Goal: Register for event/course

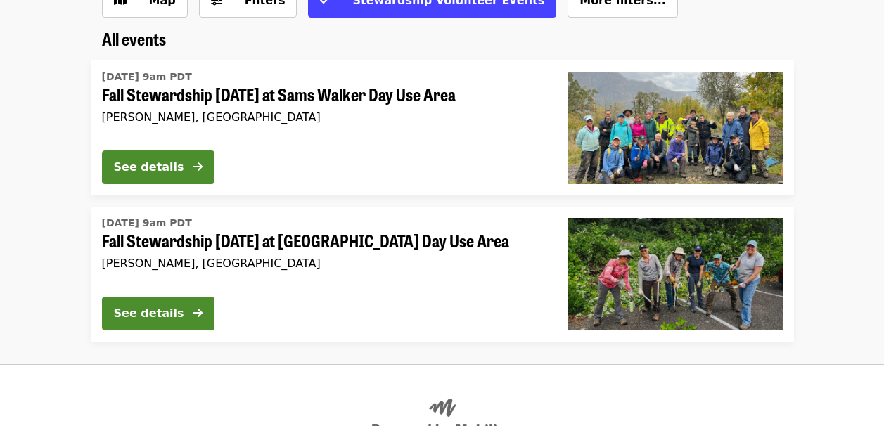
scroll to position [94, 0]
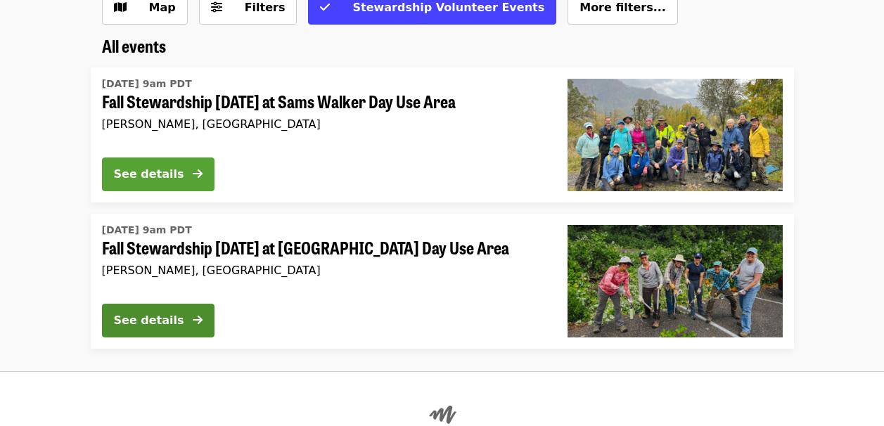
click at [182, 172] on div "See details" at bounding box center [149, 174] width 70 height 17
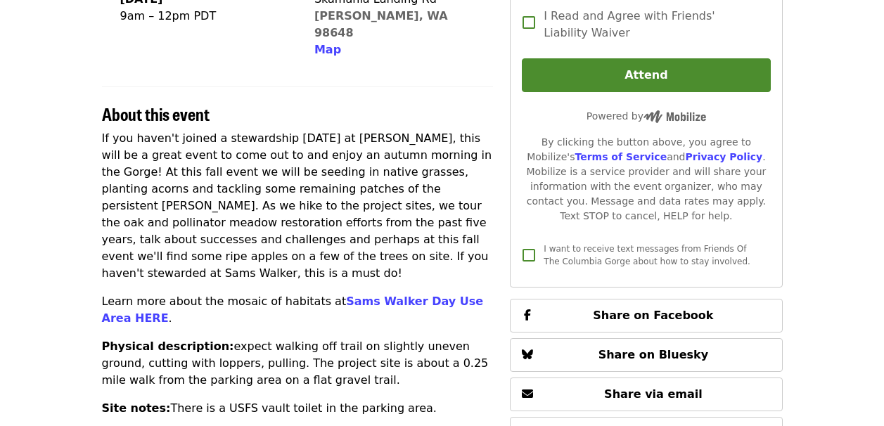
scroll to position [378, 0]
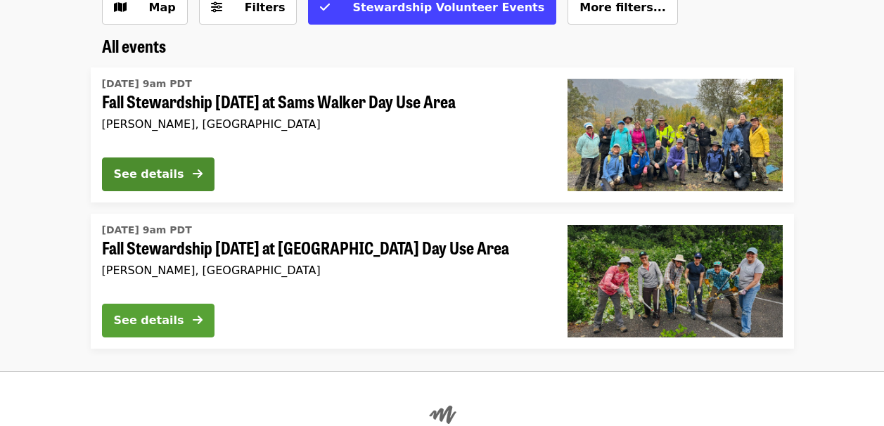
click at [145, 322] on div "See details" at bounding box center [149, 320] width 70 height 17
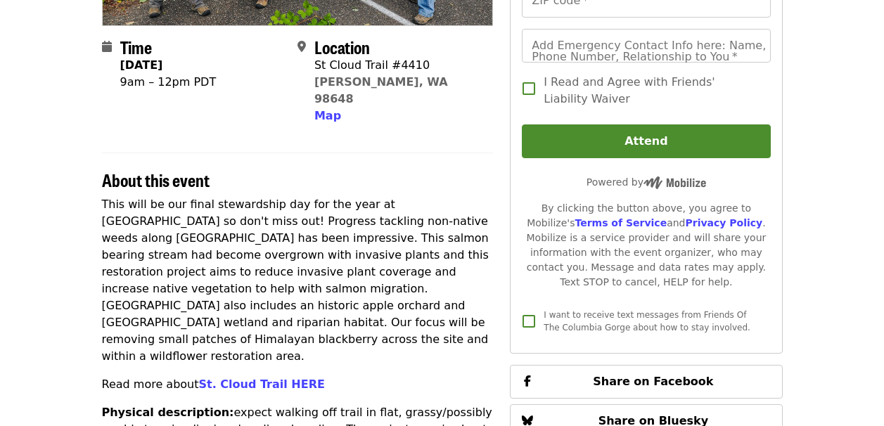
scroll to position [319, 0]
